Goal: Task Accomplishment & Management: Manage account settings

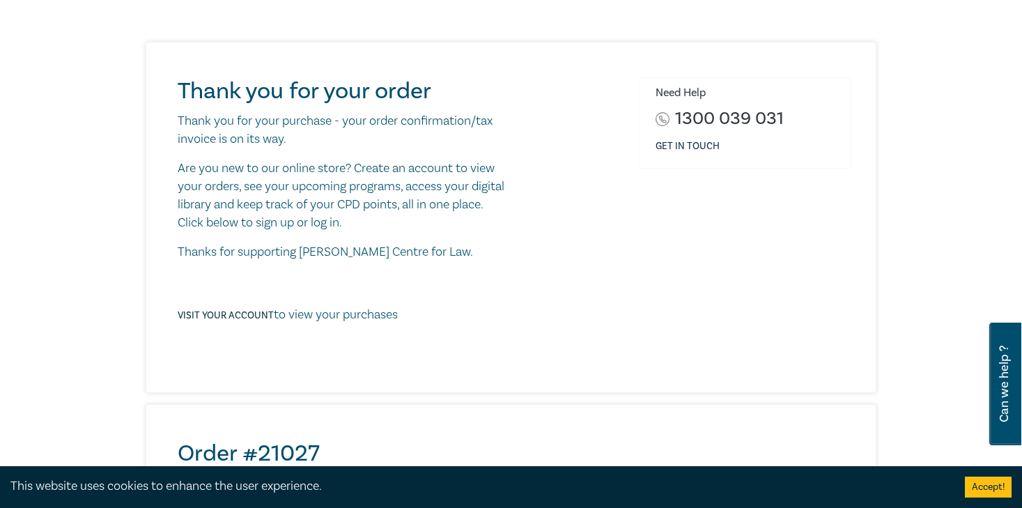
scroll to position [127, 0]
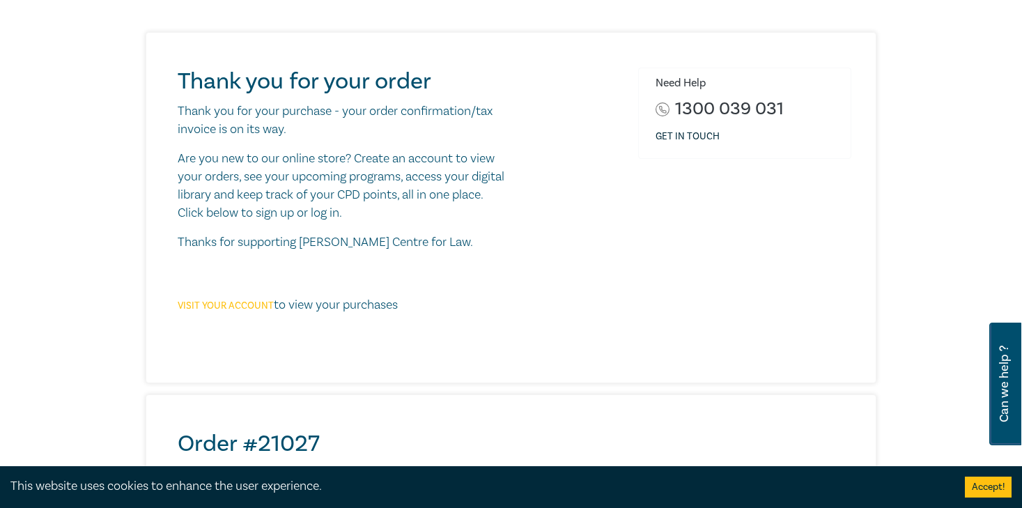
click at [263, 306] on link "Visit your account" at bounding box center [226, 306] width 96 height 13
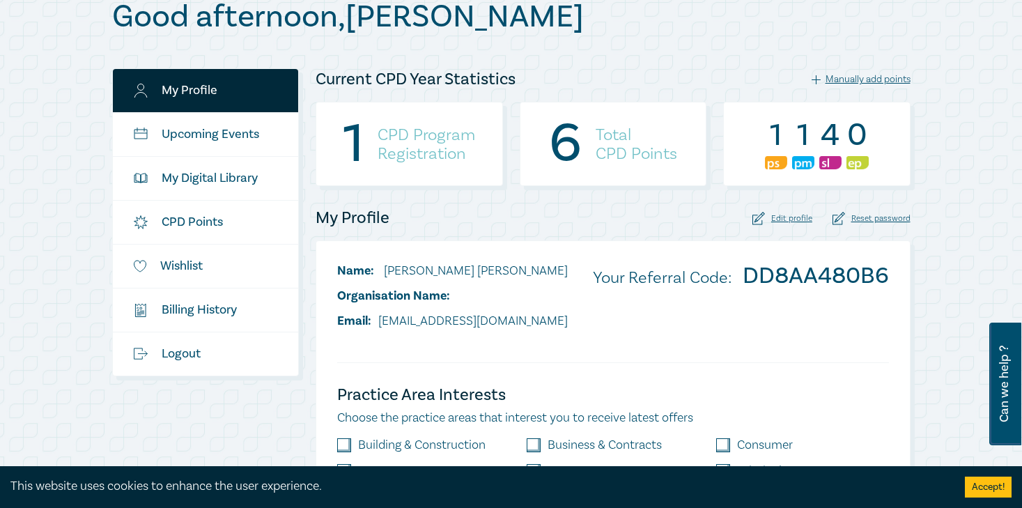
scroll to position [148, 0]
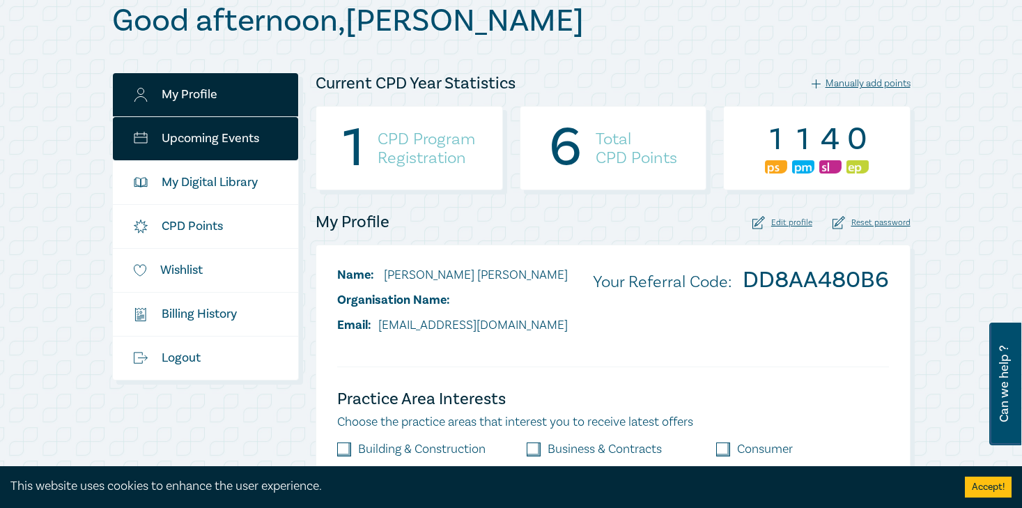
click at [250, 141] on link "Upcoming Events" at bounding box center [206, 138] width 186 height 43
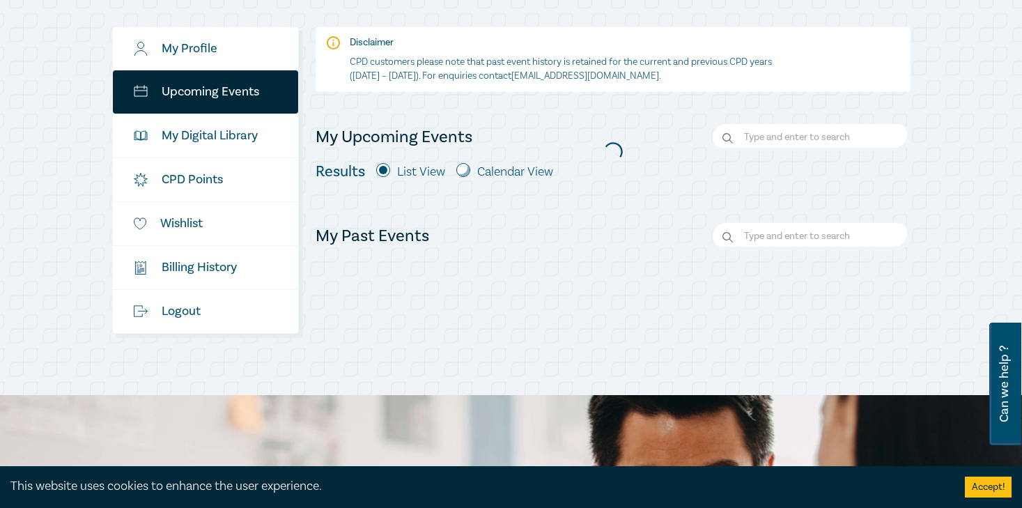
scroll to position [197, 0]
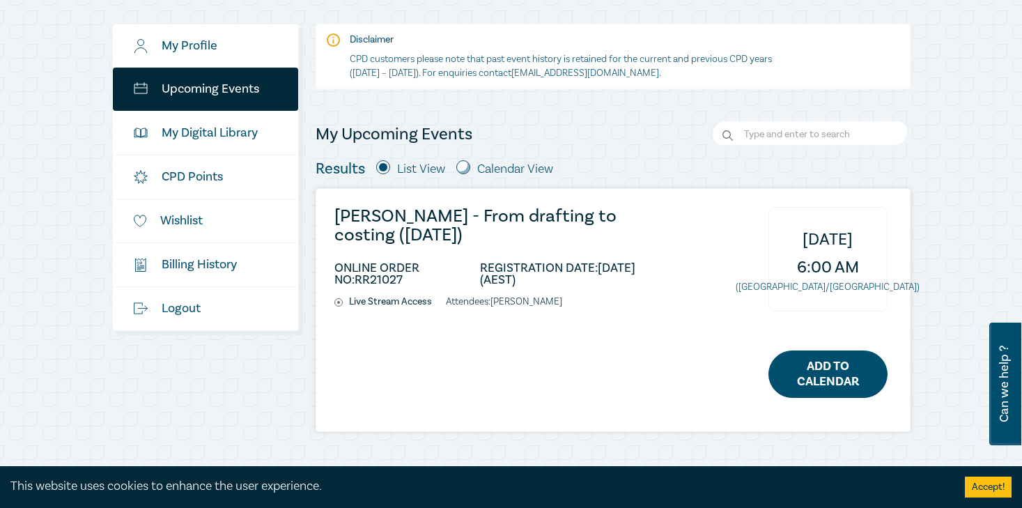
click at [836, 359] on link "Add to Calendar" at bounding box center [827, 373] width 119 height 47
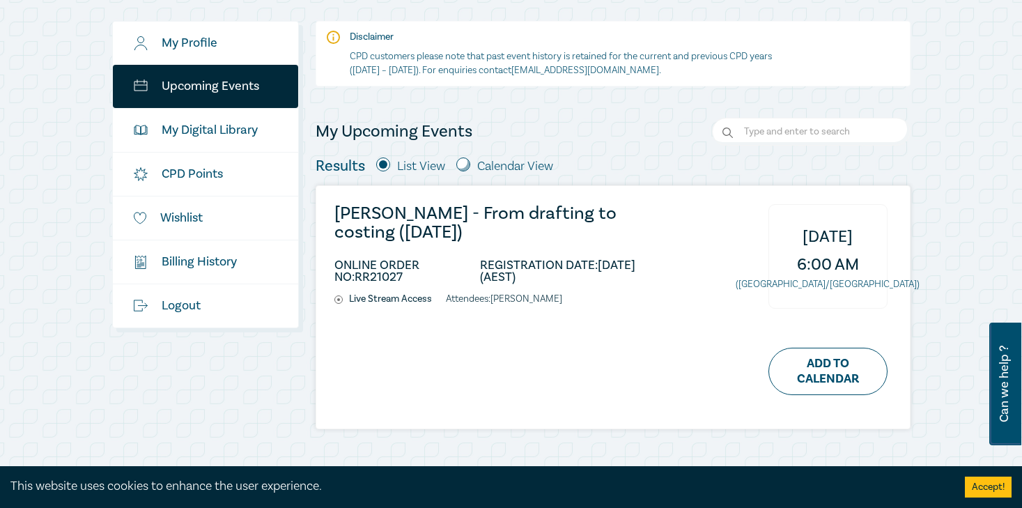
click at [423, 213] on h3 "Wills - From drafting to costing (August 2025)" at bounding box center [496, 223] width 325 height 38
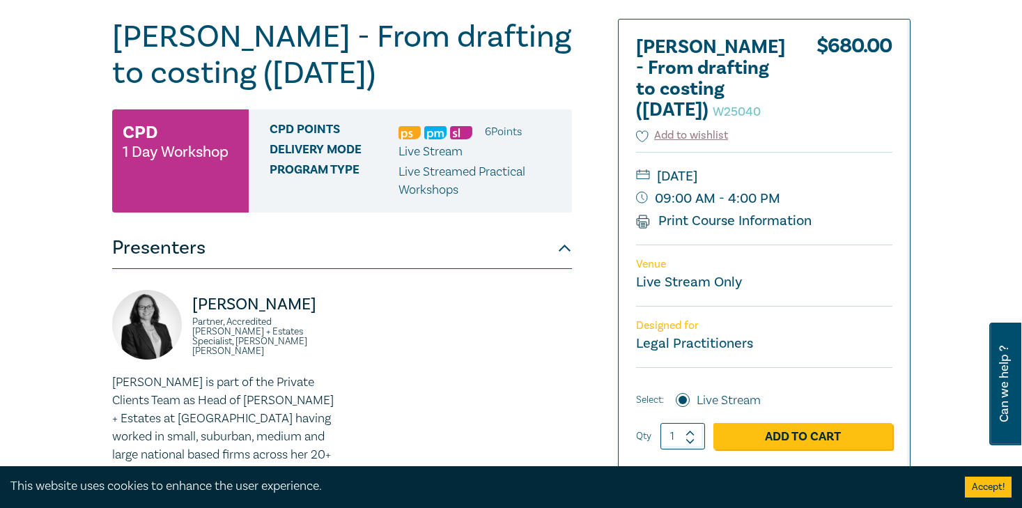
scroll to position [141, 0]
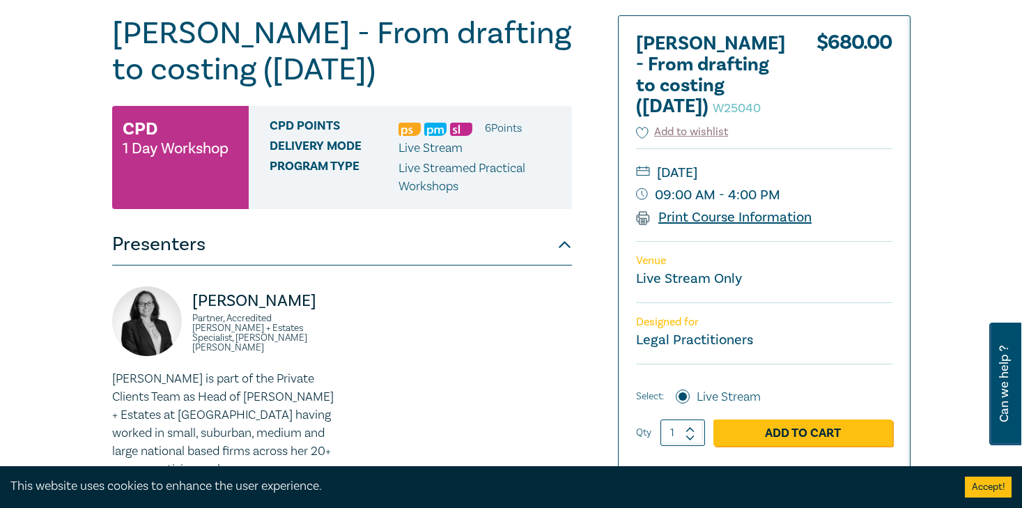
click at [745, 219] on link "Print Course Information" at bounding box center [724, 217] width 176 height 18
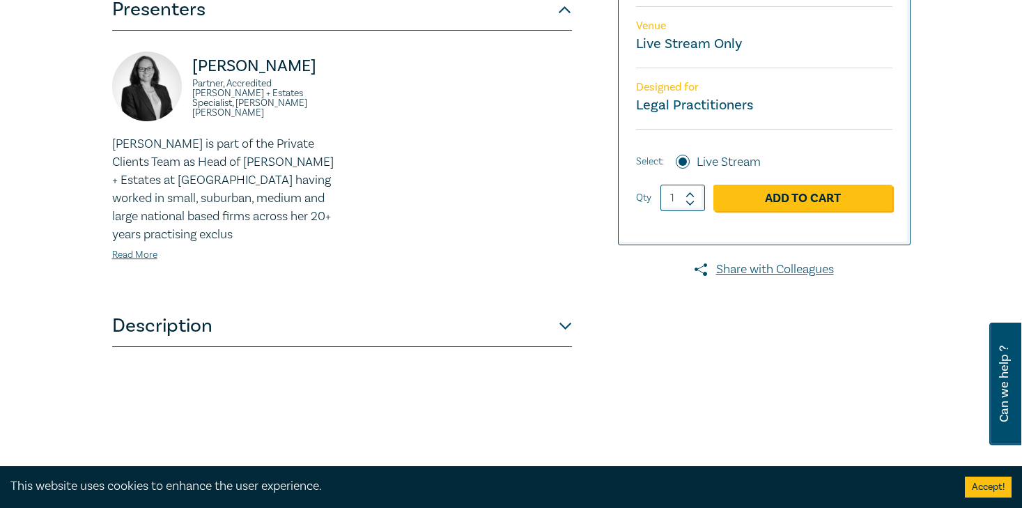
scroll to position [378, 0]
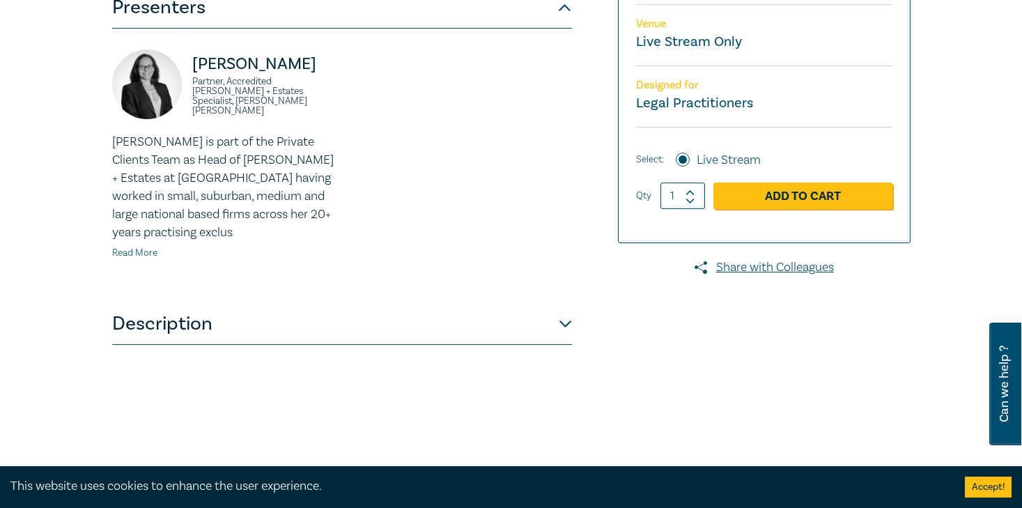
click at [147, 251] on link "Read More" at bounding box center [134, 253] width 45 height 13
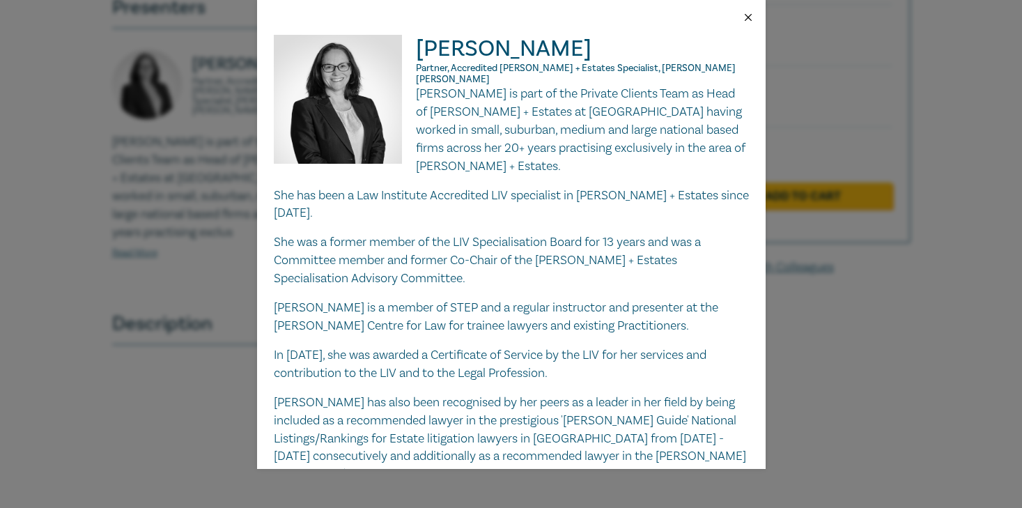
click at [747, 14] on button "Close" at bounding box center [748, 17] width 13 height 13
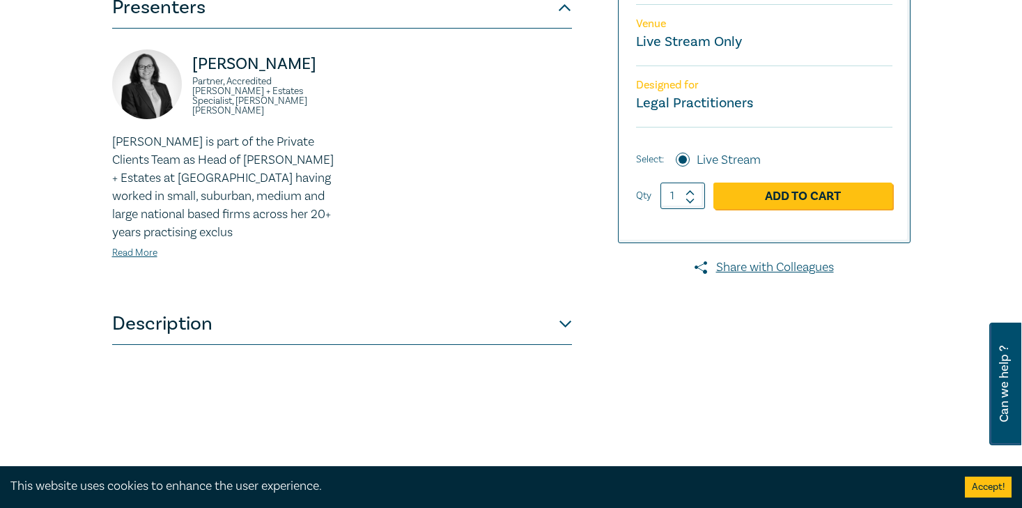
scroll to position [0, 0]
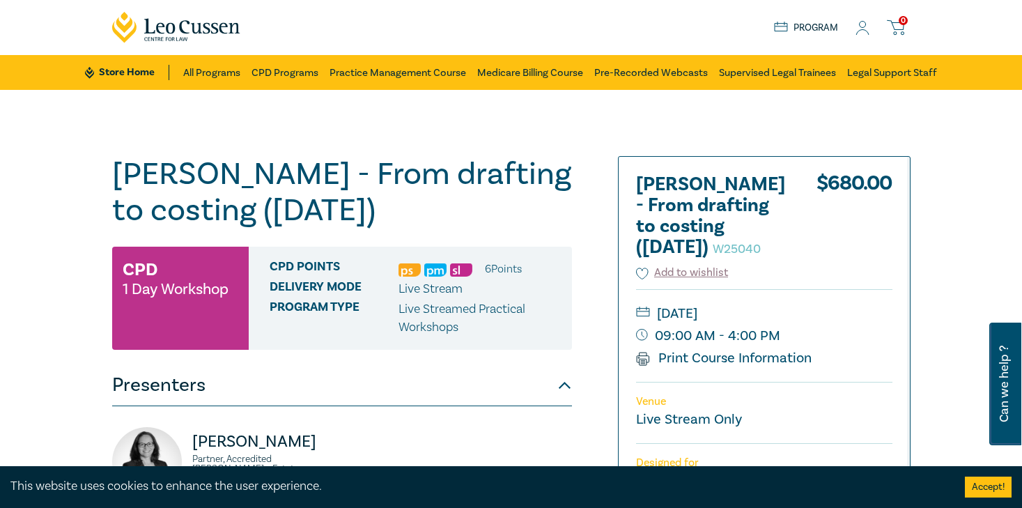
click at [867, 28] on icon at bounding box center [862, 28] width 14 height 15
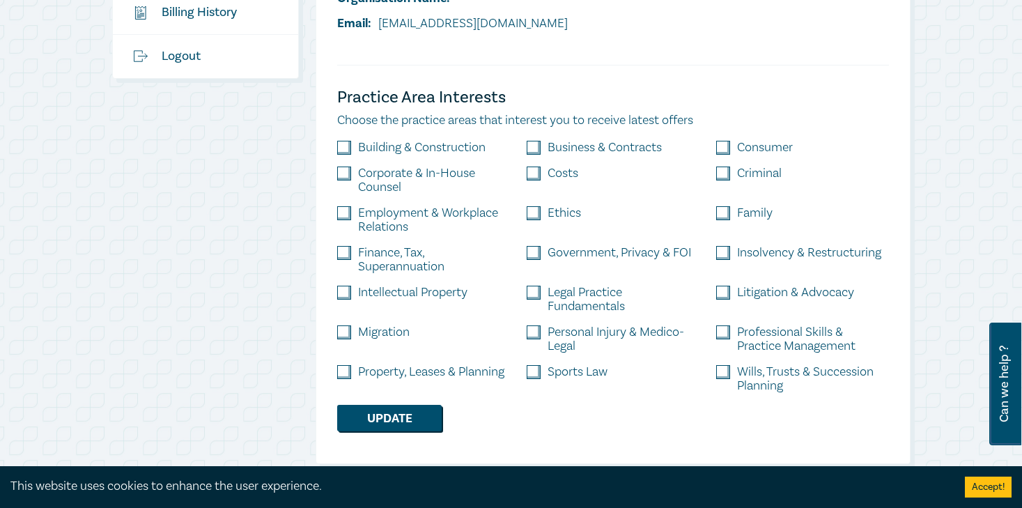
scroll to position [349, 0]
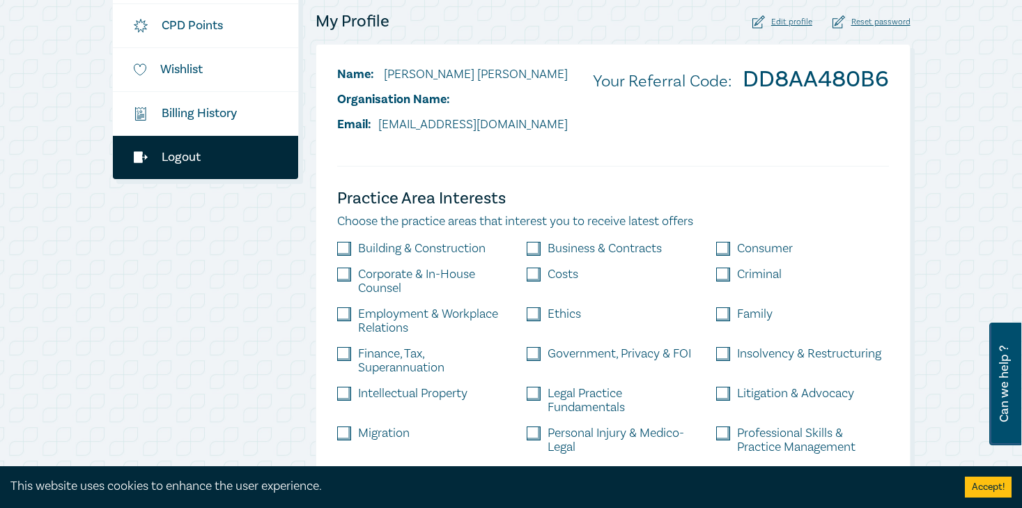
click at [188, 153] on link "Logout" at bounding box center [206, 157] width 186 height 43
